Goal: Use online tool/utility: Utilize a website feature to perform a specific function

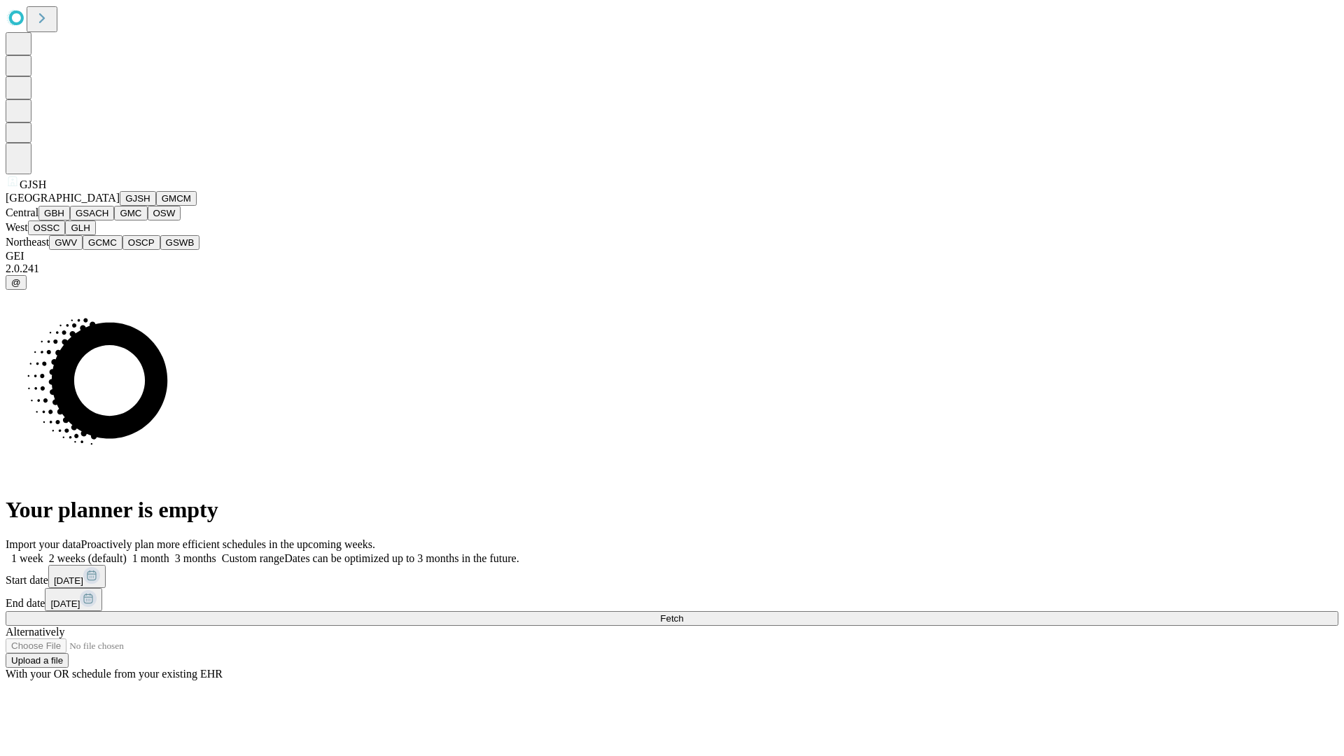
click at [120, 206] on button "GJSH" at bounding box center [138, 198] width 36 height 15
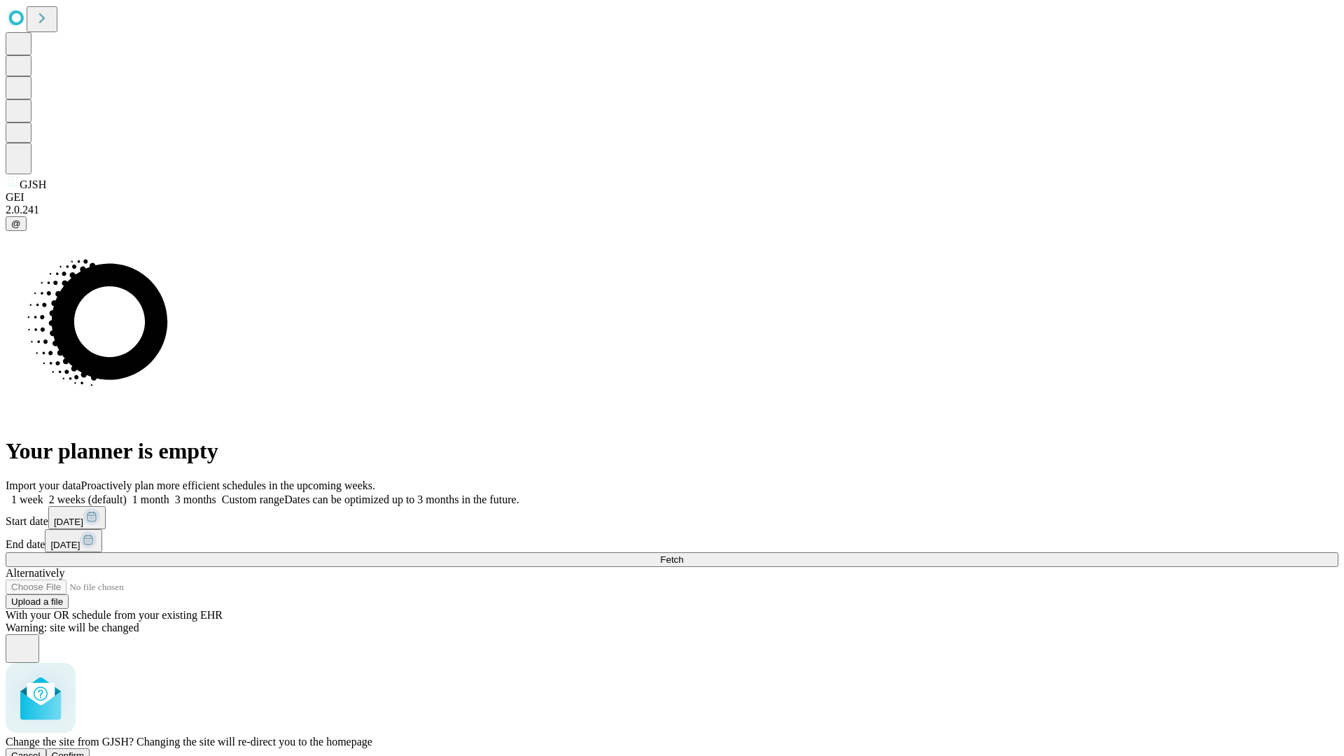
click at [85, 751] on span "Confirm" at bounding box center [68, 756] width 33 height 11
click at [127, 494] on label "2 weeks (default)" at bounding box center [84, 500] width 83 height 12
click at [683, 555] on span "Fetch" at bounding box center [671, 560] width 23 height 11
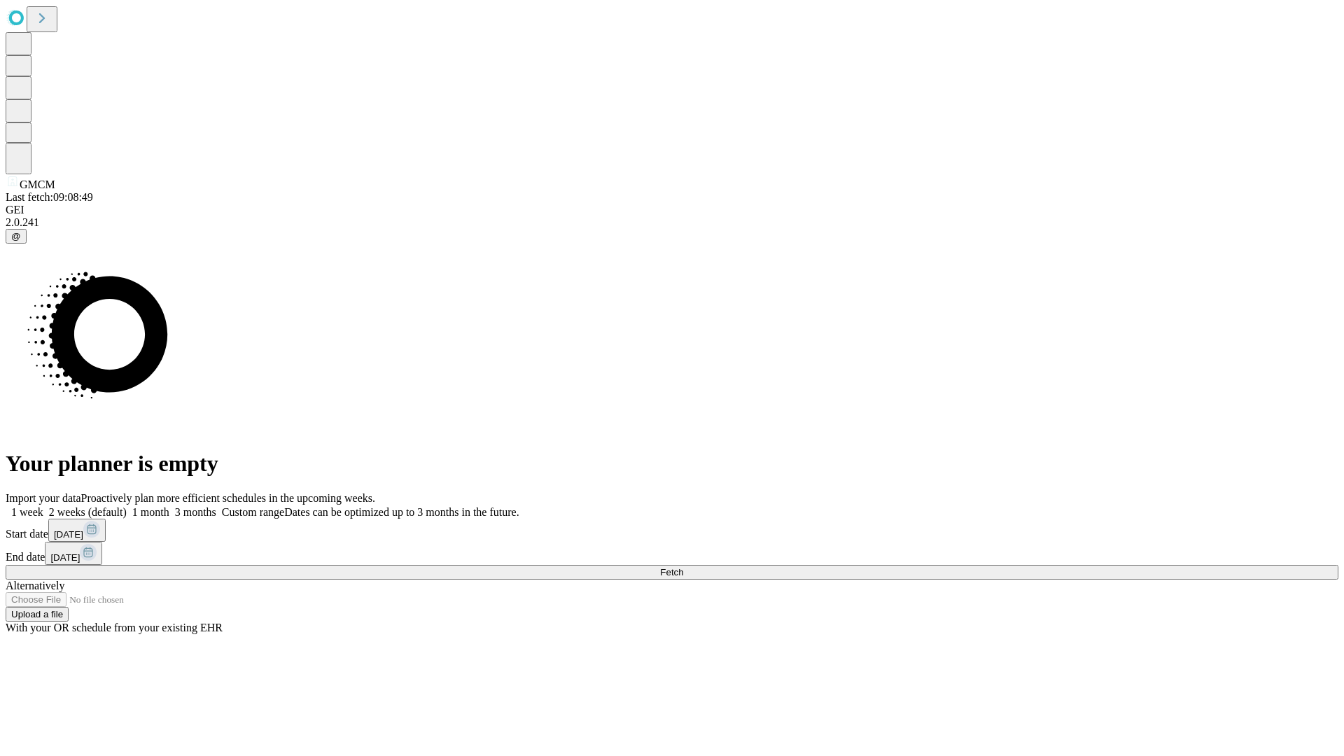
click at [127, 506] on label "2 weeks (default)" at bounding box center [84, 512] width 83 height 12
click at [683, 567] on span "Fetch" at bounding box center [671, 572] width 23 height 11
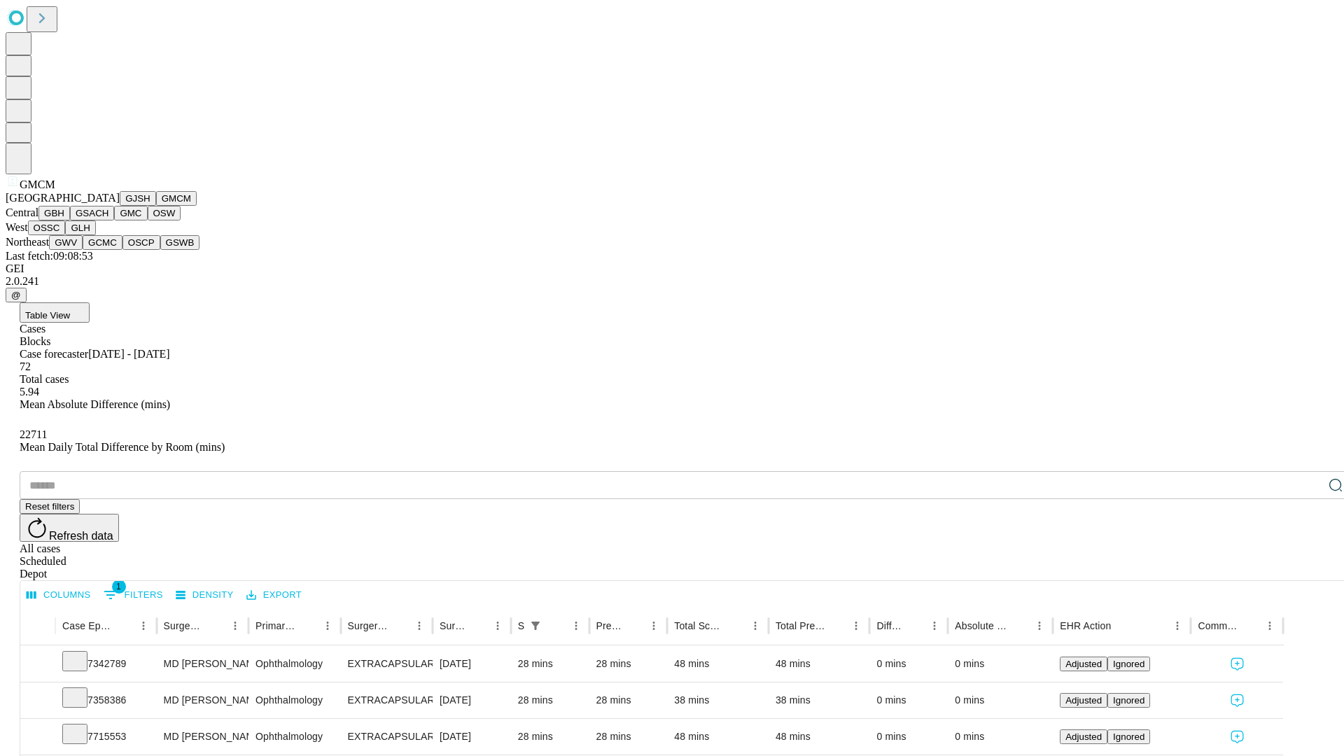
click at [70, 221] on button "GBH" at bounding box center [55, 213] width 32 height 15
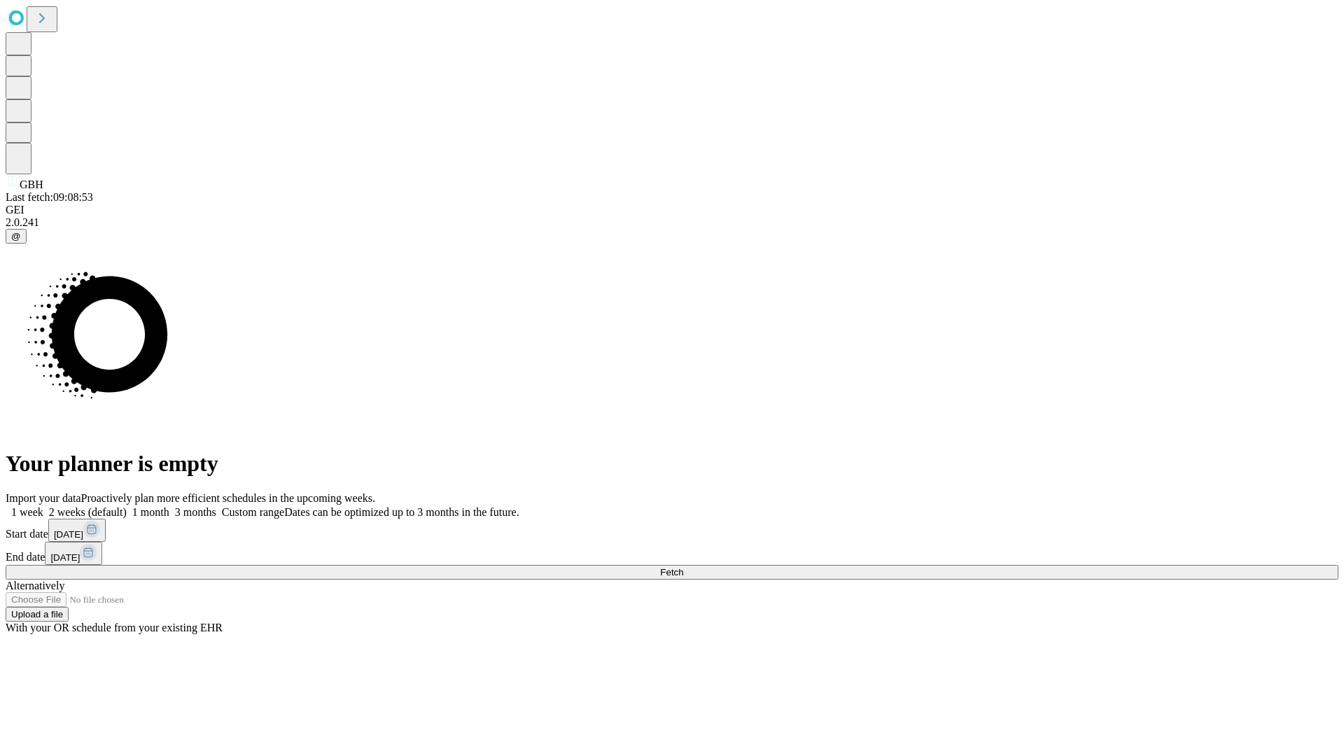
click at [127, 506] on label "2 weeks (default)" at bounding box center [84, 512] width 83 height 12
click at [683, 567] on span "Fetch" at bounding box center [671, 572] width 23 height 11
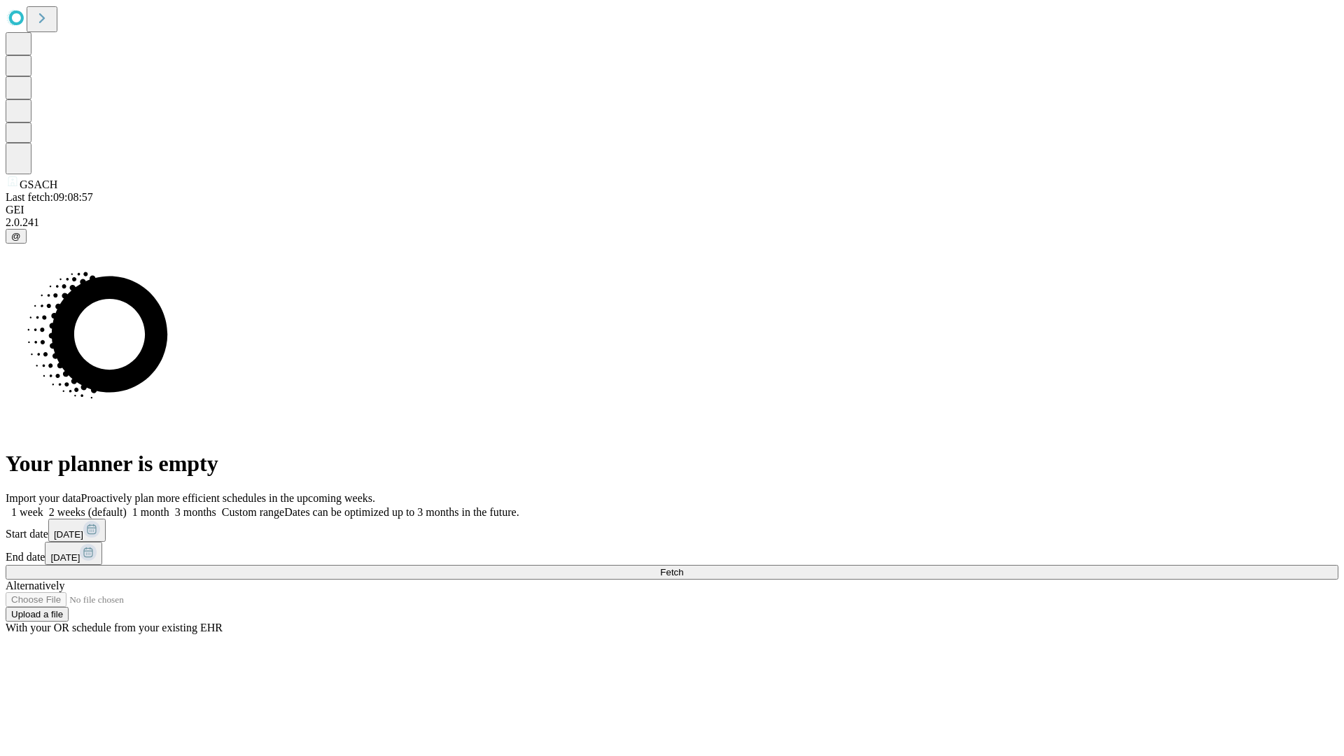
click at [683, 567] on span "Fetch" at bounding box center [671, 572] width 23 height 11
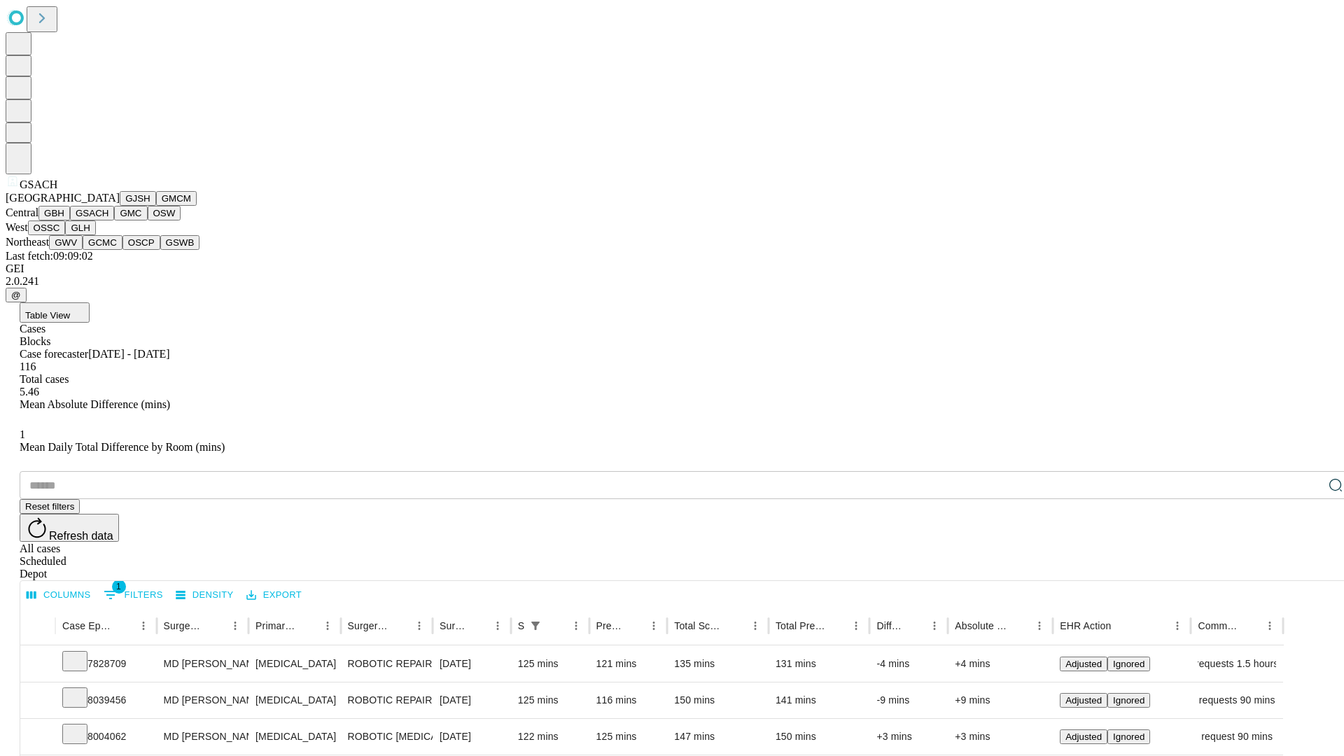
click at [114, 221] on button "GMC" at bounding box center [130, 213] width 33 height 15
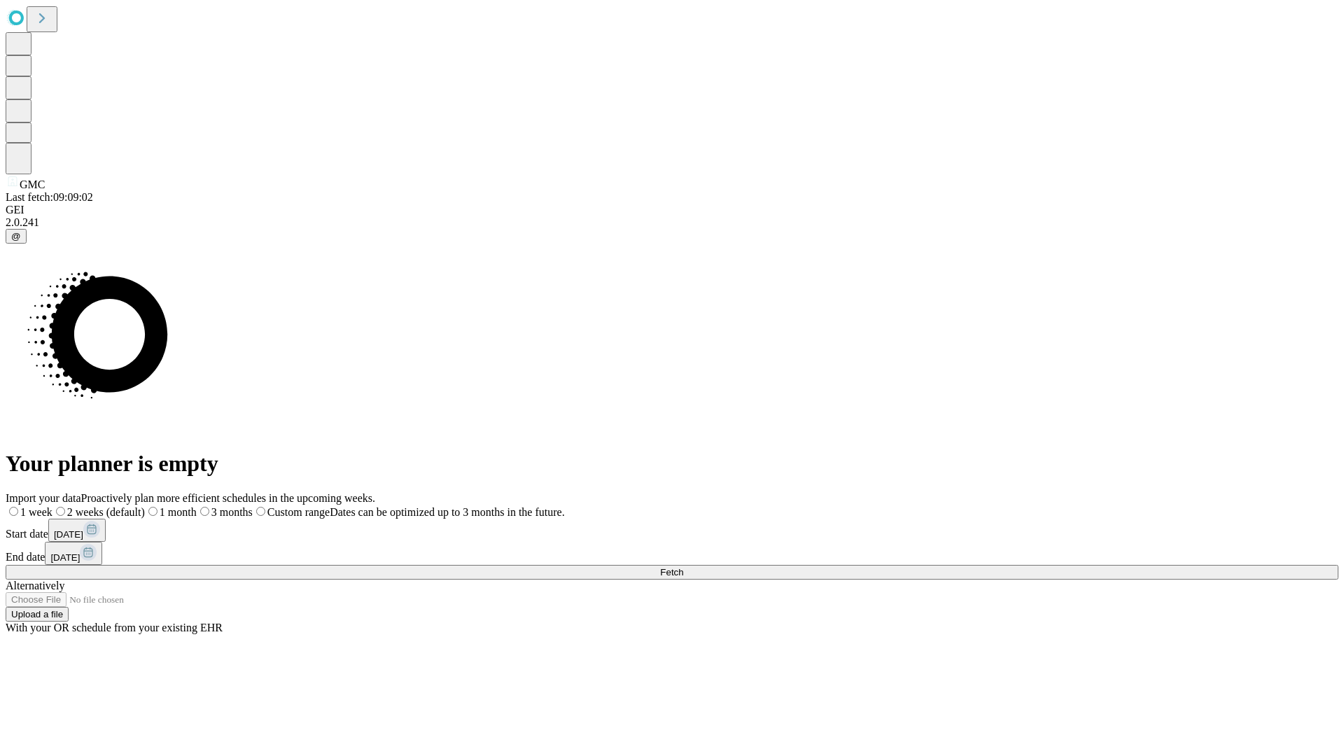
click at [683, 567] on span "Fetch" at bounding box center [671, 572] width 23 height 11
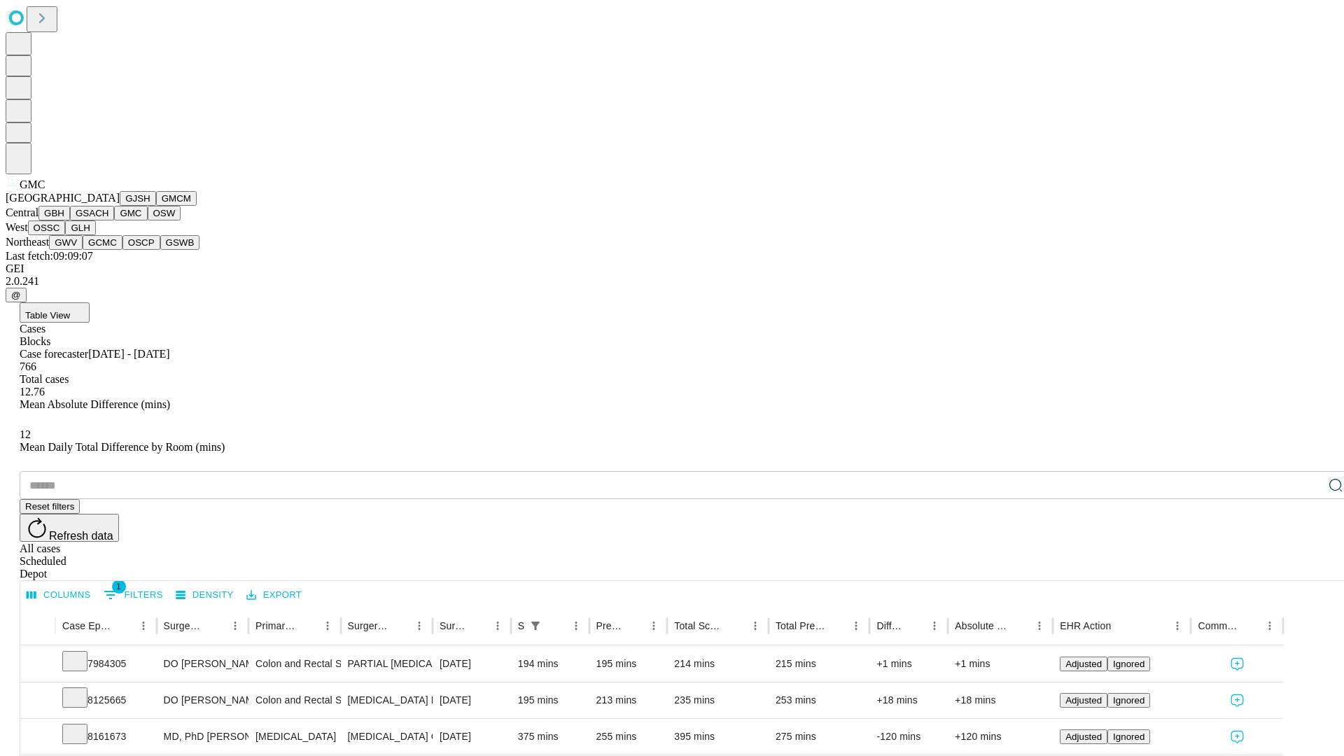
click at [148, 221] on button "OSW" at bounding box center [165, 213] width 34 height 15
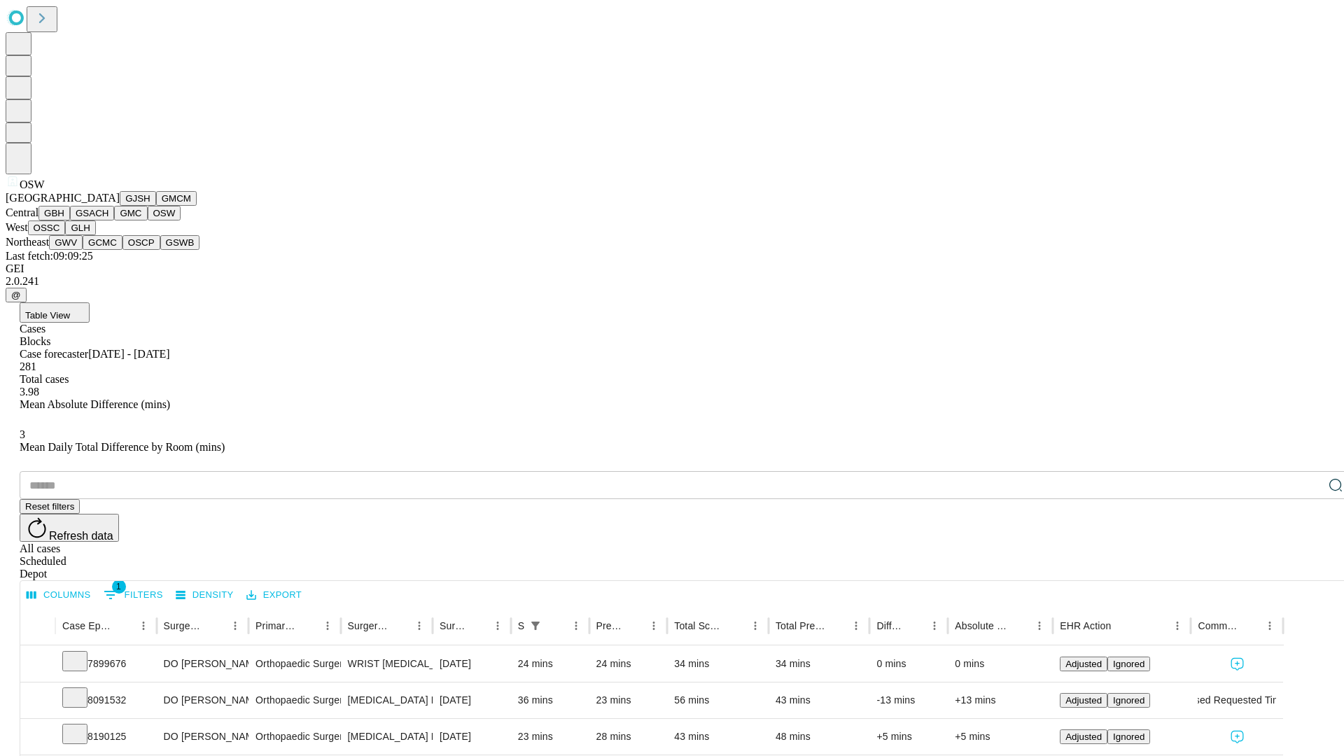
click at [66, 235] on button "OSSC" at bounding box center [47, 228] width 38 height 15
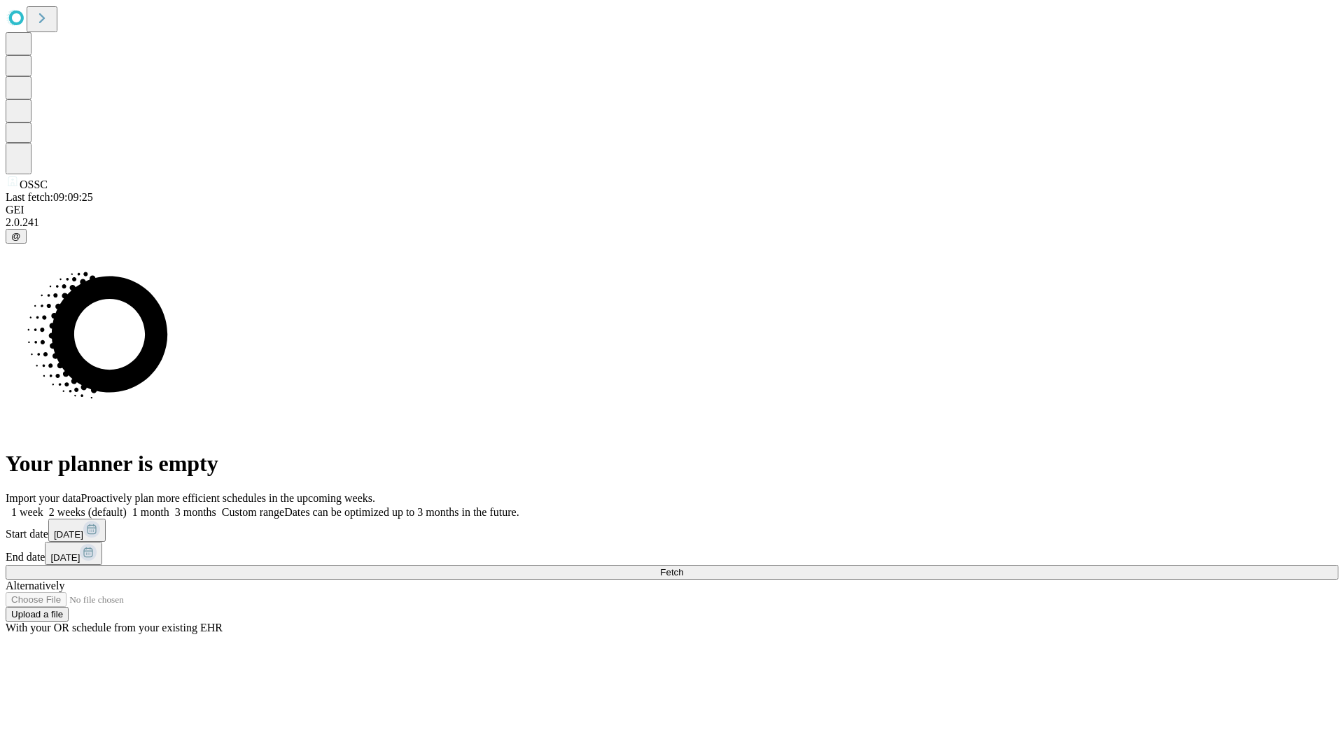
click at [127, 506] on label "2 weeks (default)" at bounding box center [84, 512] width 83 height 12
click at [683, 567] on span "Fetch" at bounding box center [671, 572] width 23 height 11
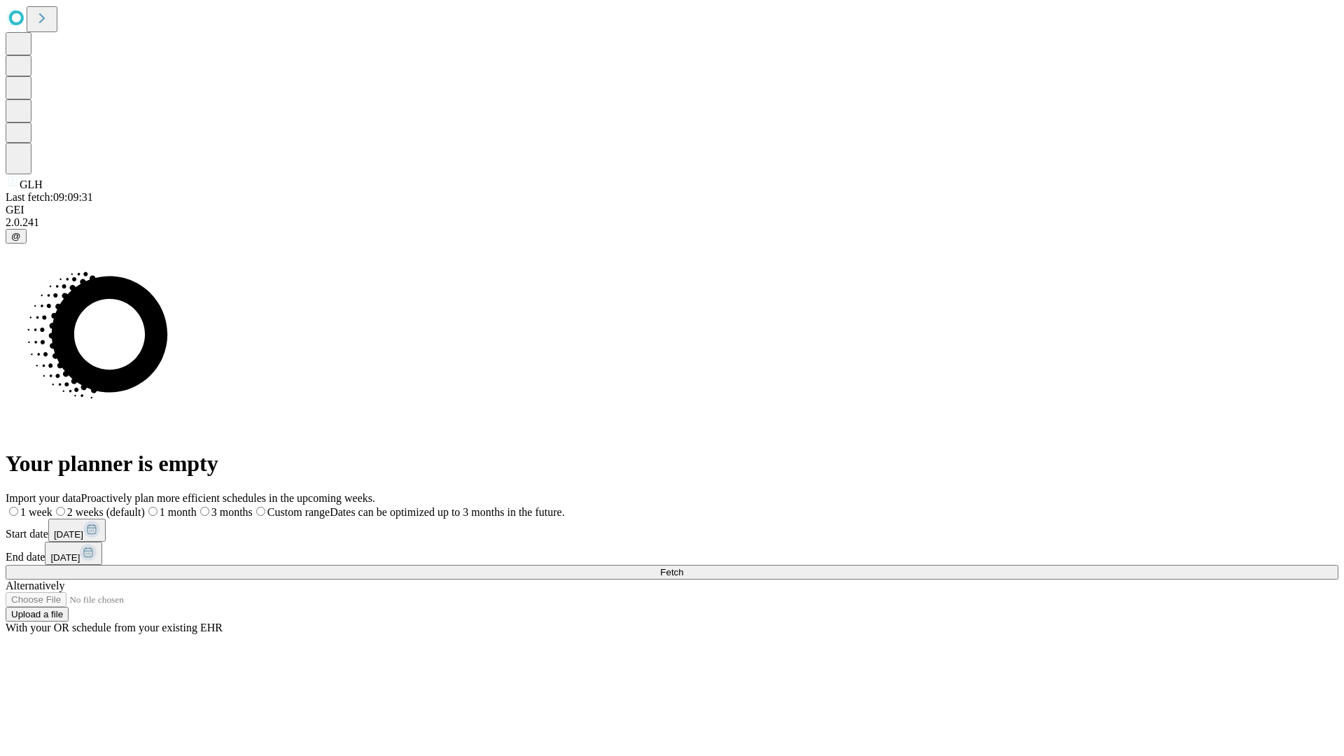
click at [683, 567] on span "Fetch" at bounding box center [671, 572] width 23 height 11
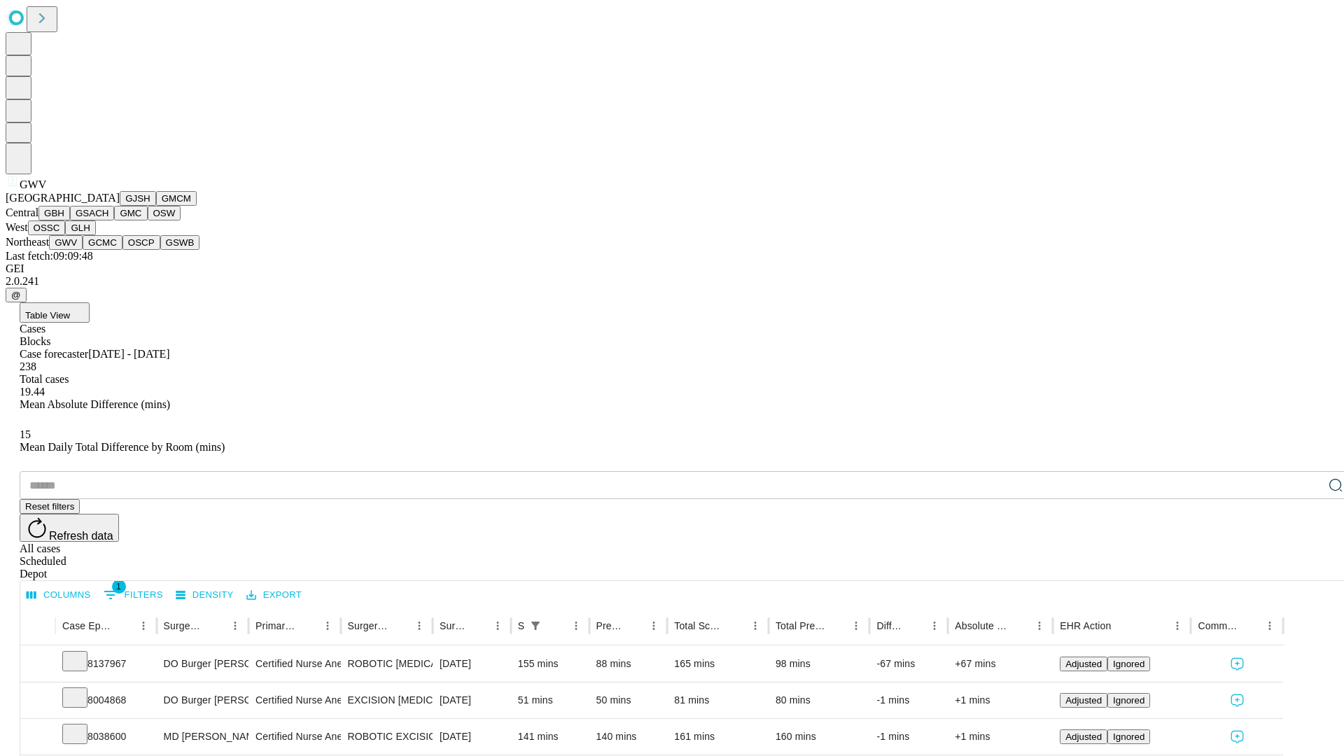
click at [109, 250] on button "GCMC" at bounding box center [103, 242] width 40 height 15
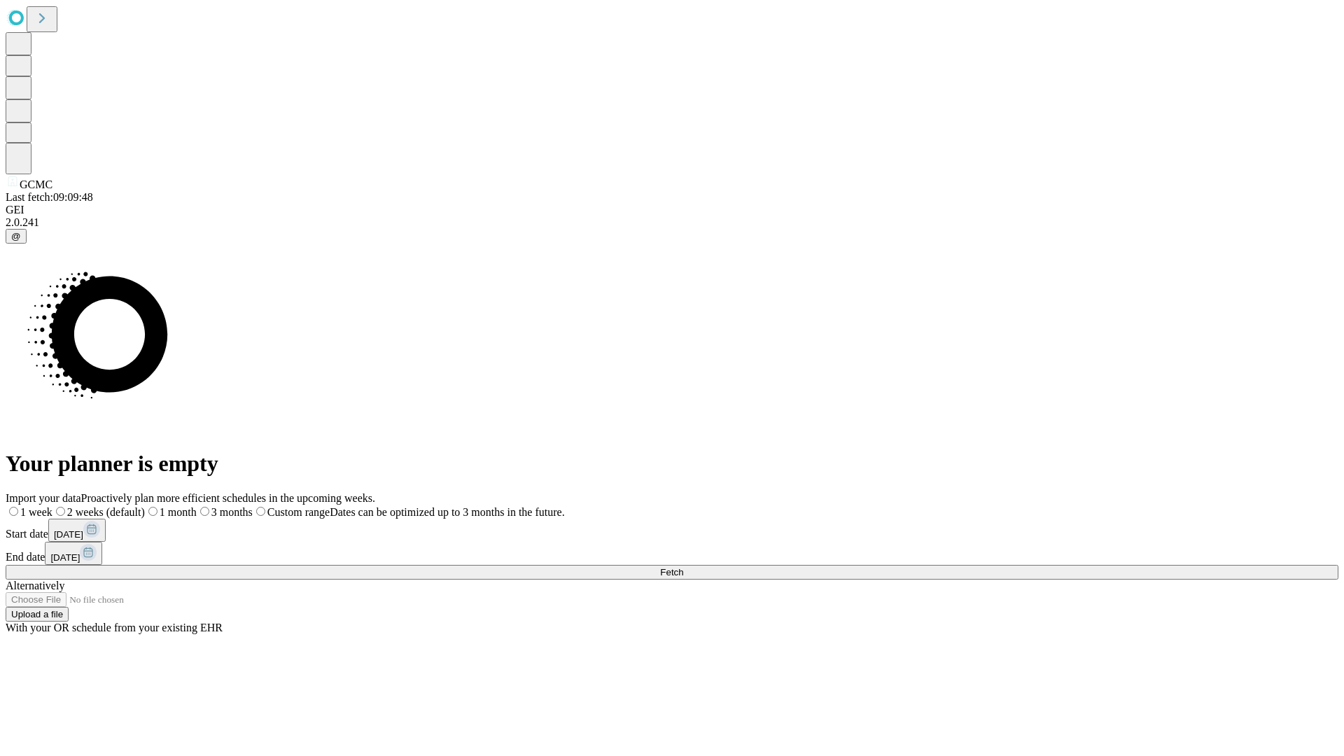
click at [145, 506] on label "2 weeks (default)" at bounding box center [99, 512] width 92 height 12
click at [683, 567] on span "Fetch" at bounding box center [671, 572] width 23 height 11
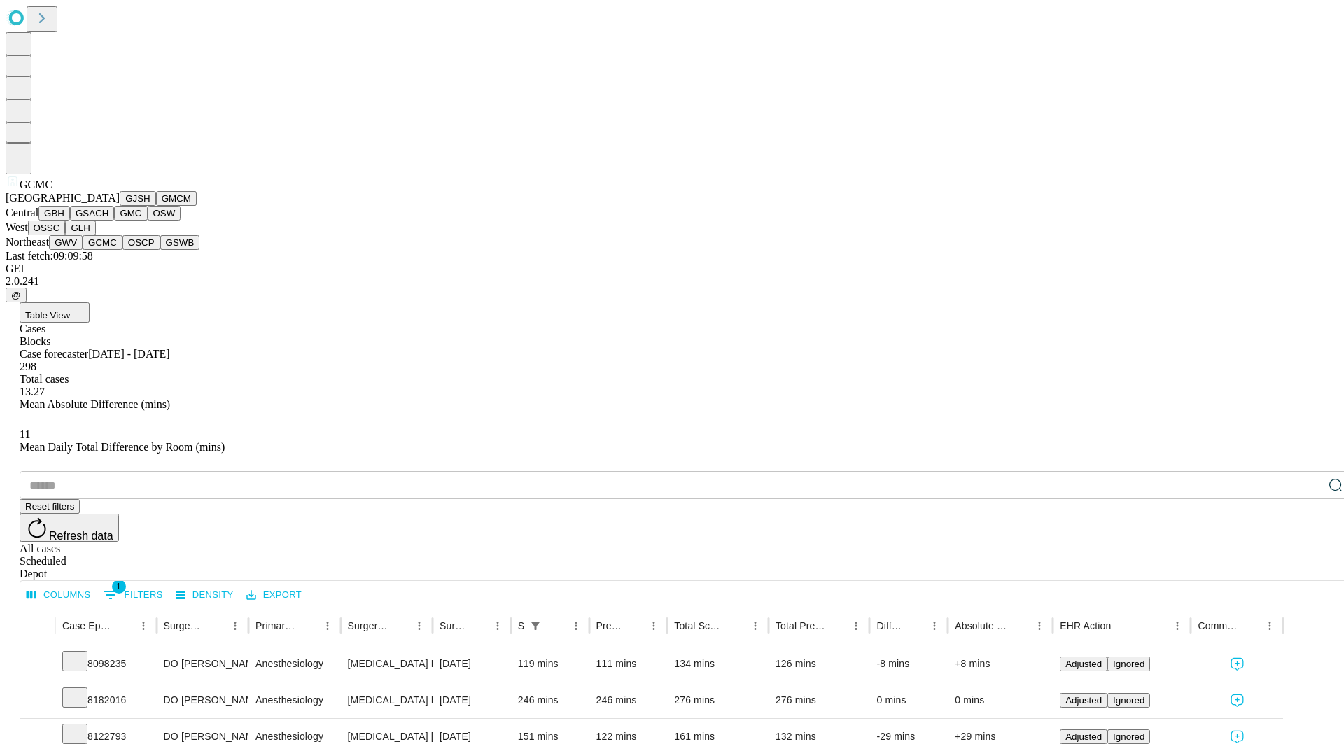
click at [123, 250] on button "OSCP" at bounding box center [142, 242] width 38 height 15
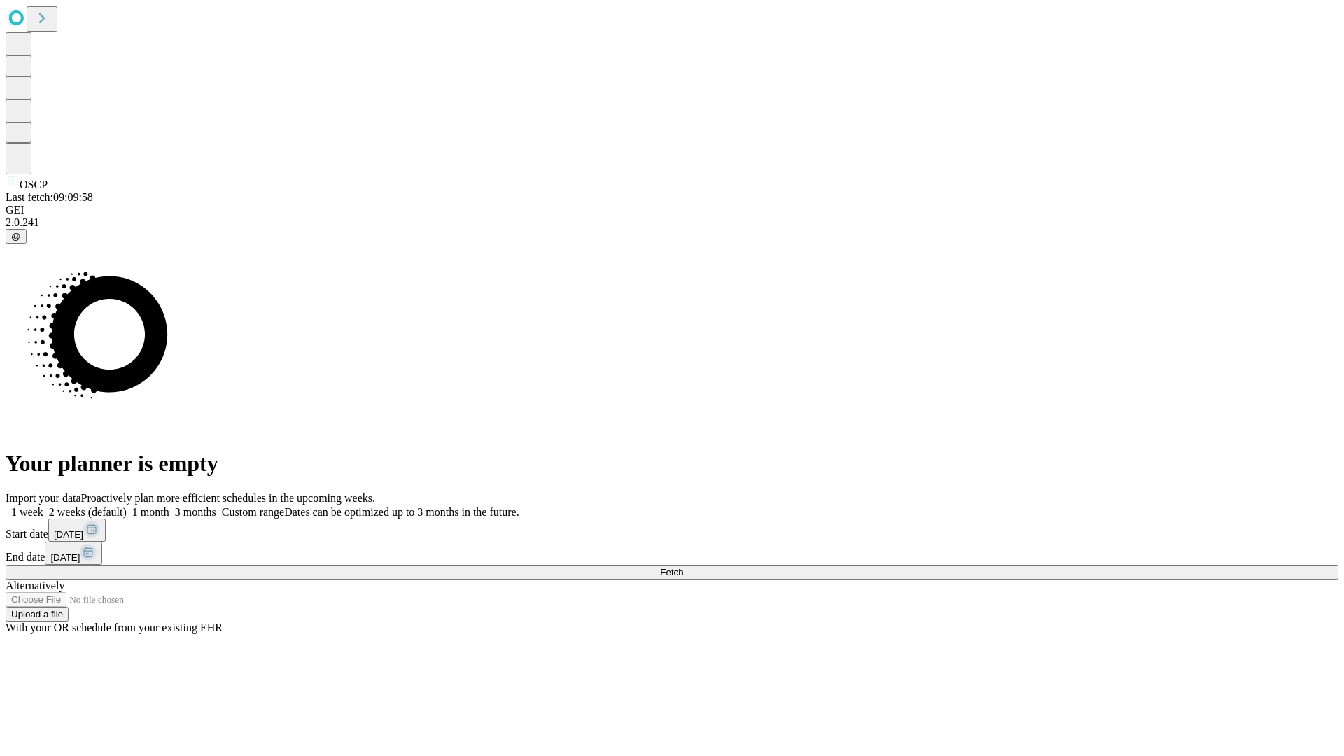
click at [127, 506] on label "2 weeks (default)" at bounding box center [84, 512] width 83 height 12
click at [683, 567] on span "Fetch" at bounding box center [671, 572] width 23 height 11
